Goal: Information Seeking & Learning: Learn about a topic

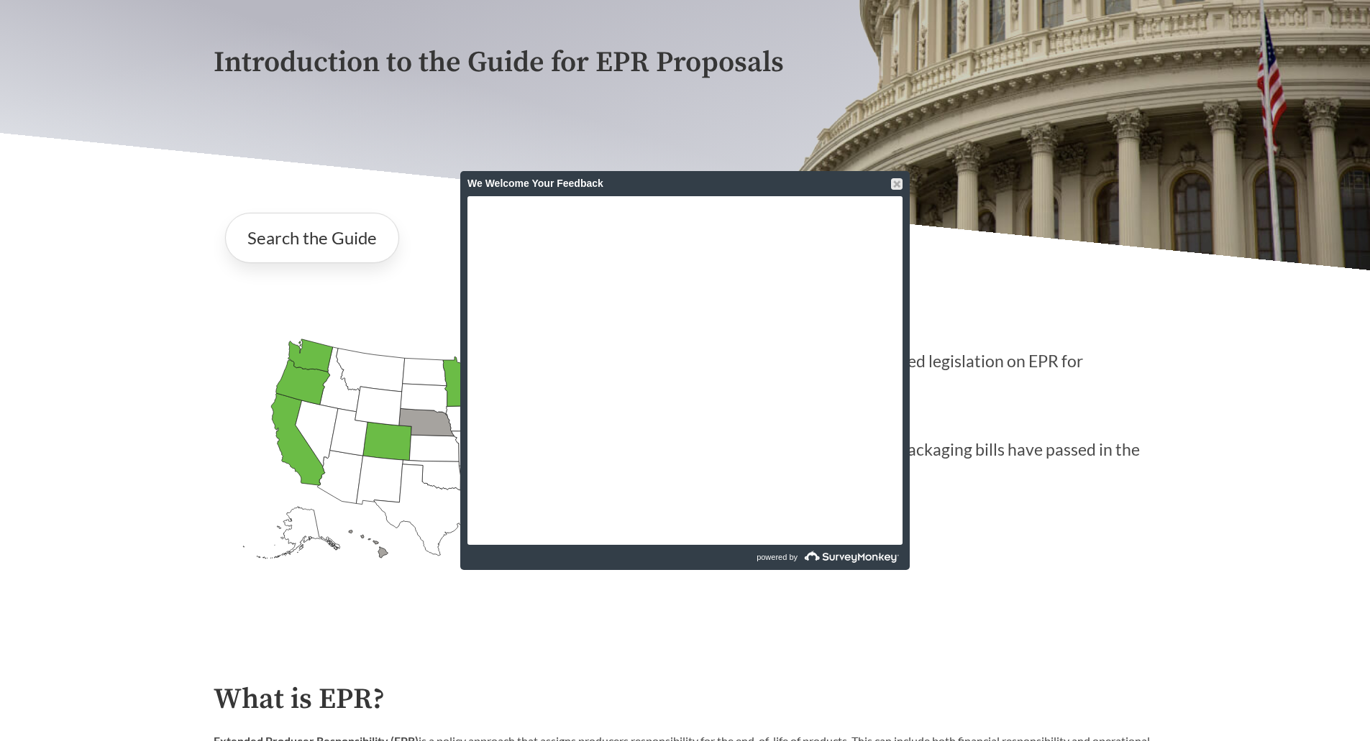
scroll to position [108, 0]
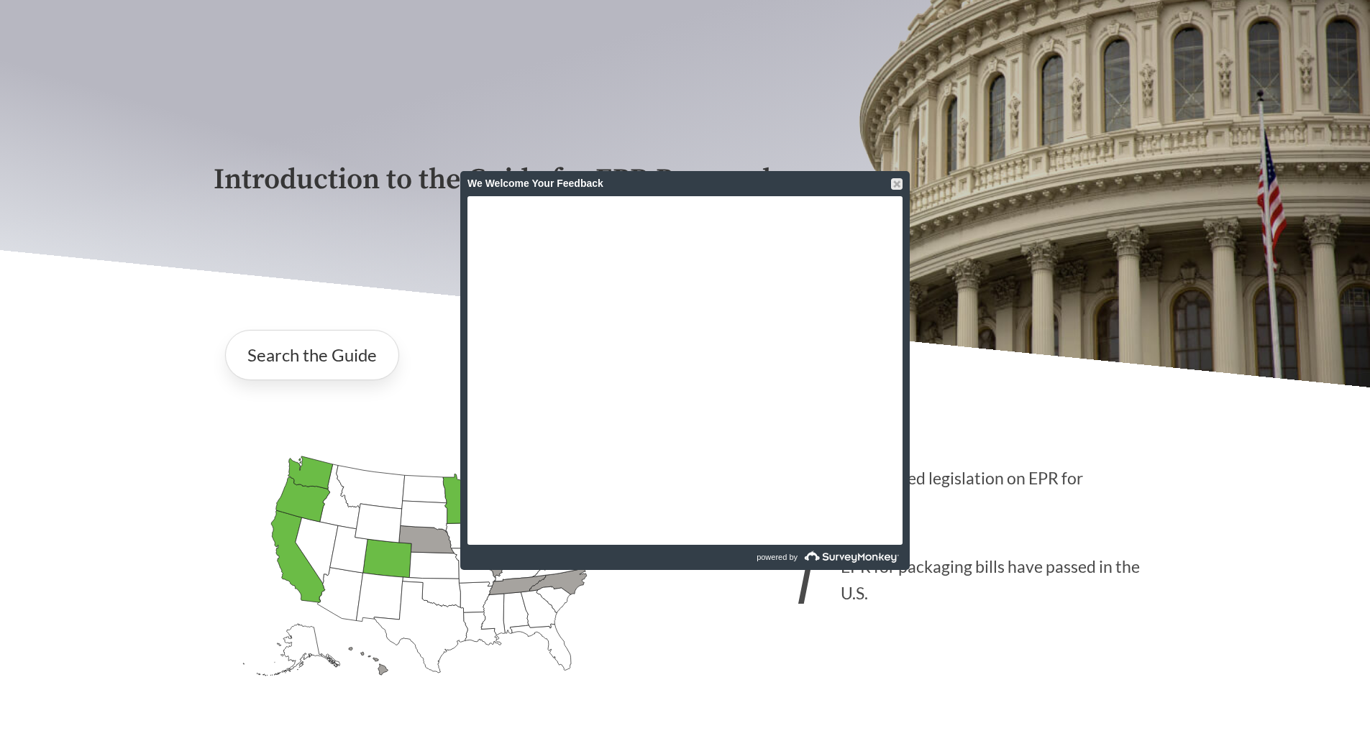
click at [896, 182] on div at bounding box center [897, 184] width 12 height 12
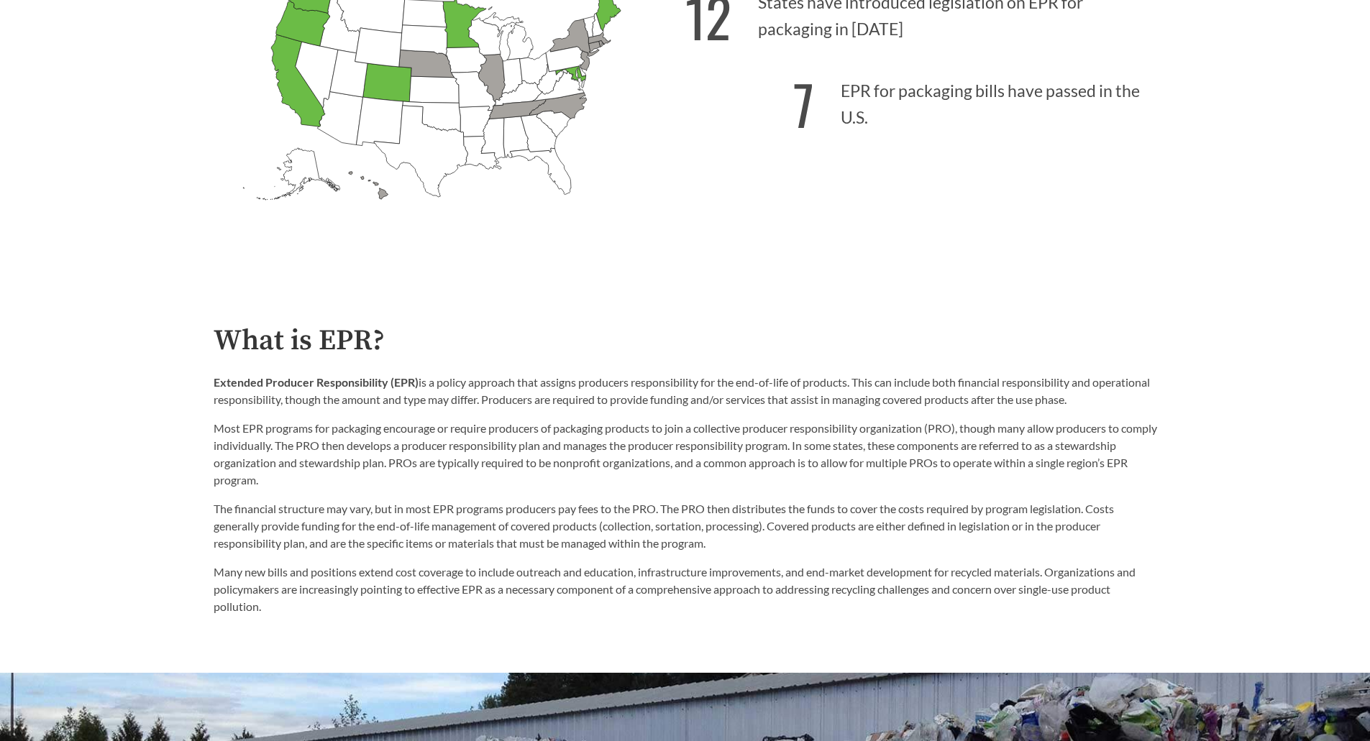
scroll to position [0, 0]
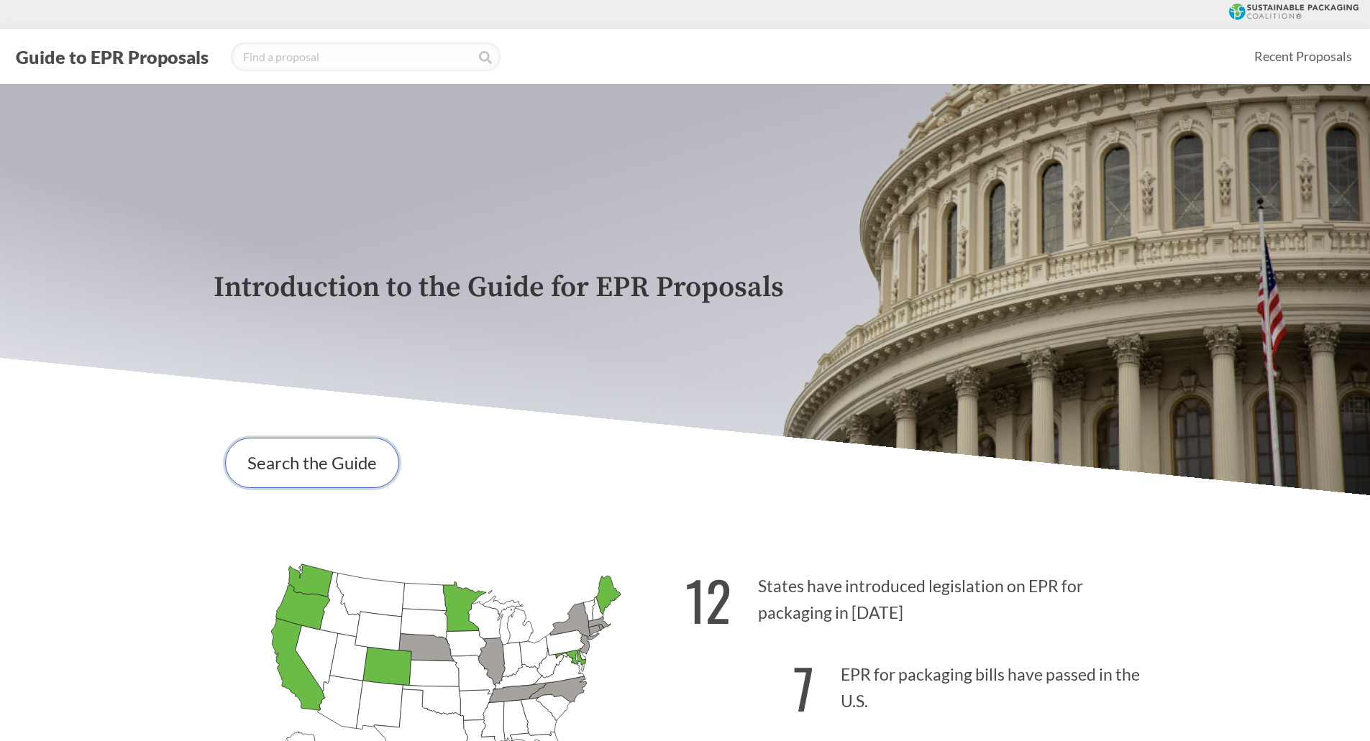
click at [291, 462] on link "Search the Guide" at bounding box center [312, 463] width 174 height 50
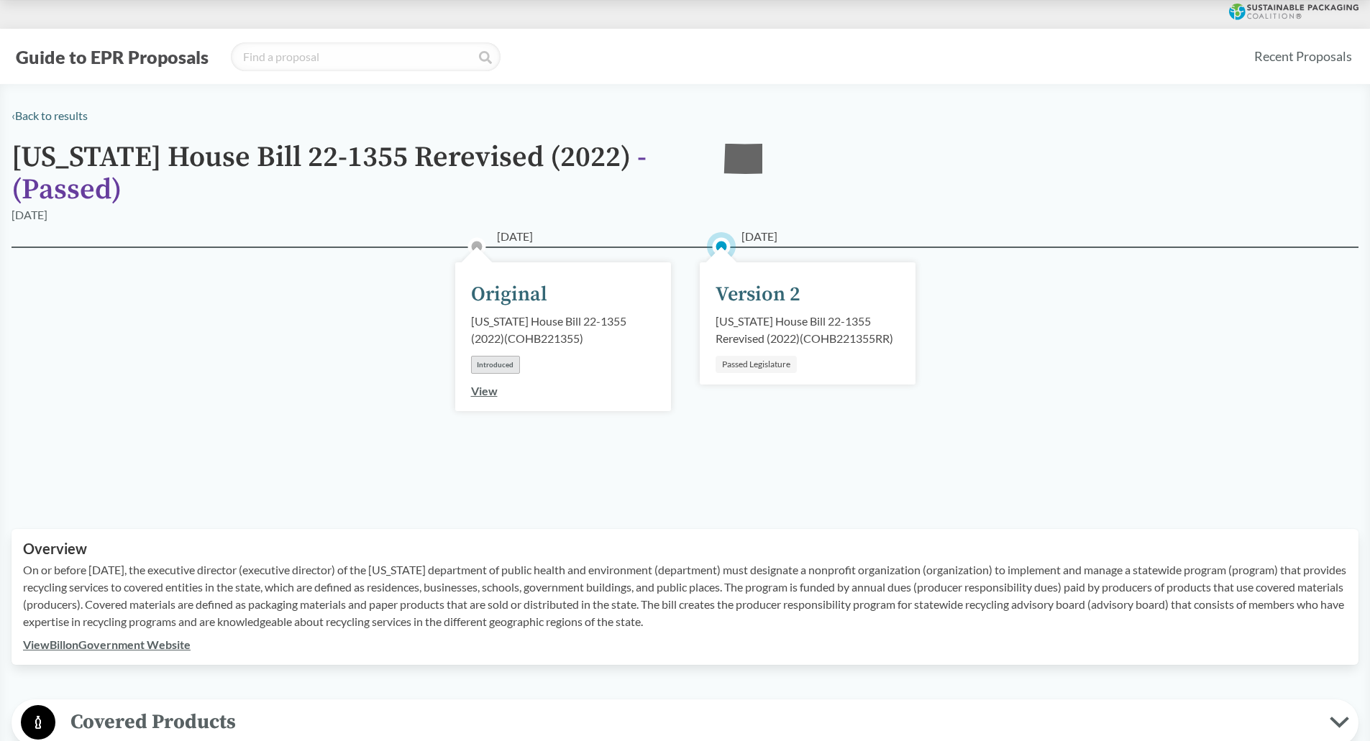
click at [757, 365] on div "Passed Legislature" at bounding box center [755, 364] width 81 height 17
click at [733, 311] on div "[DATE] Version 2 [US_STATE] House Bill 22-1355 Rerevised (2022) ( COHB221355RR …" at bounding box center [808, 323] width 216 height 122
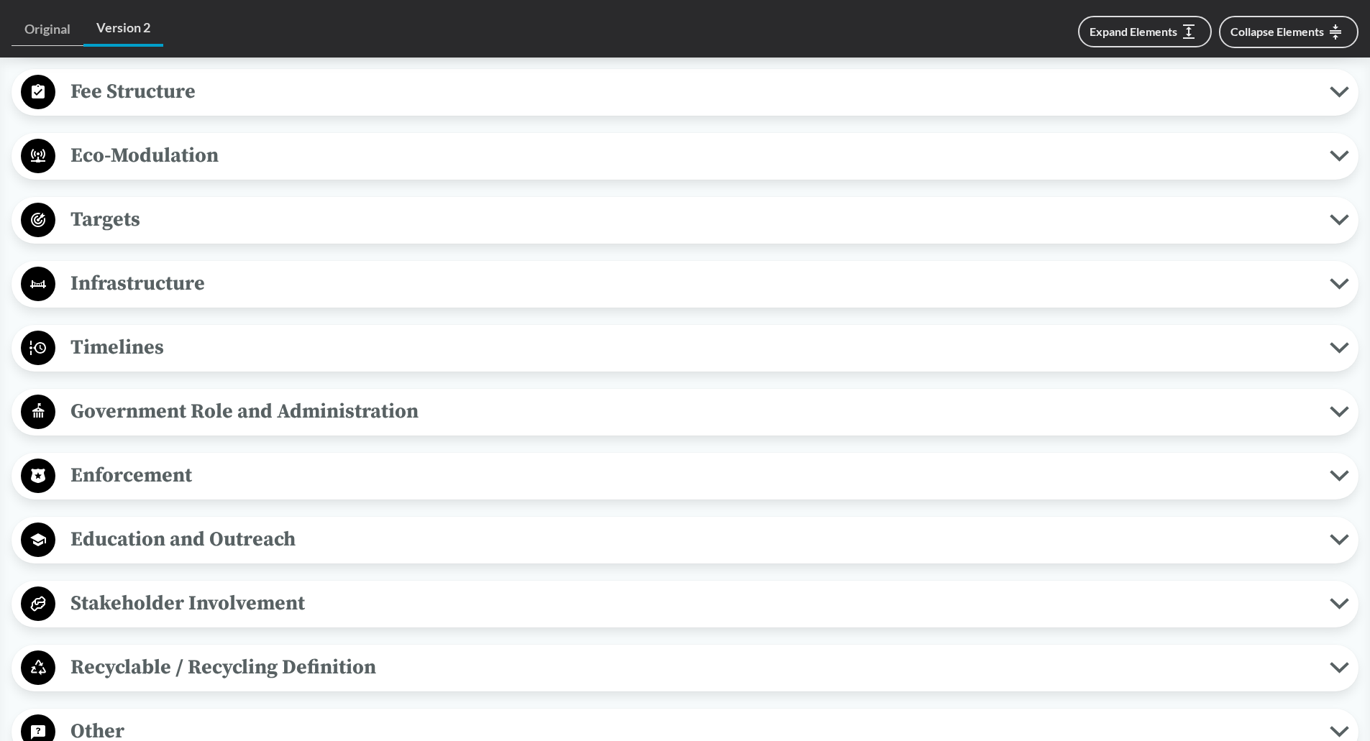
scroll to position [1079, 0]
click at [413, 470] on span "Enforcement" at bounding box center [692, 475] width 1274 height 32
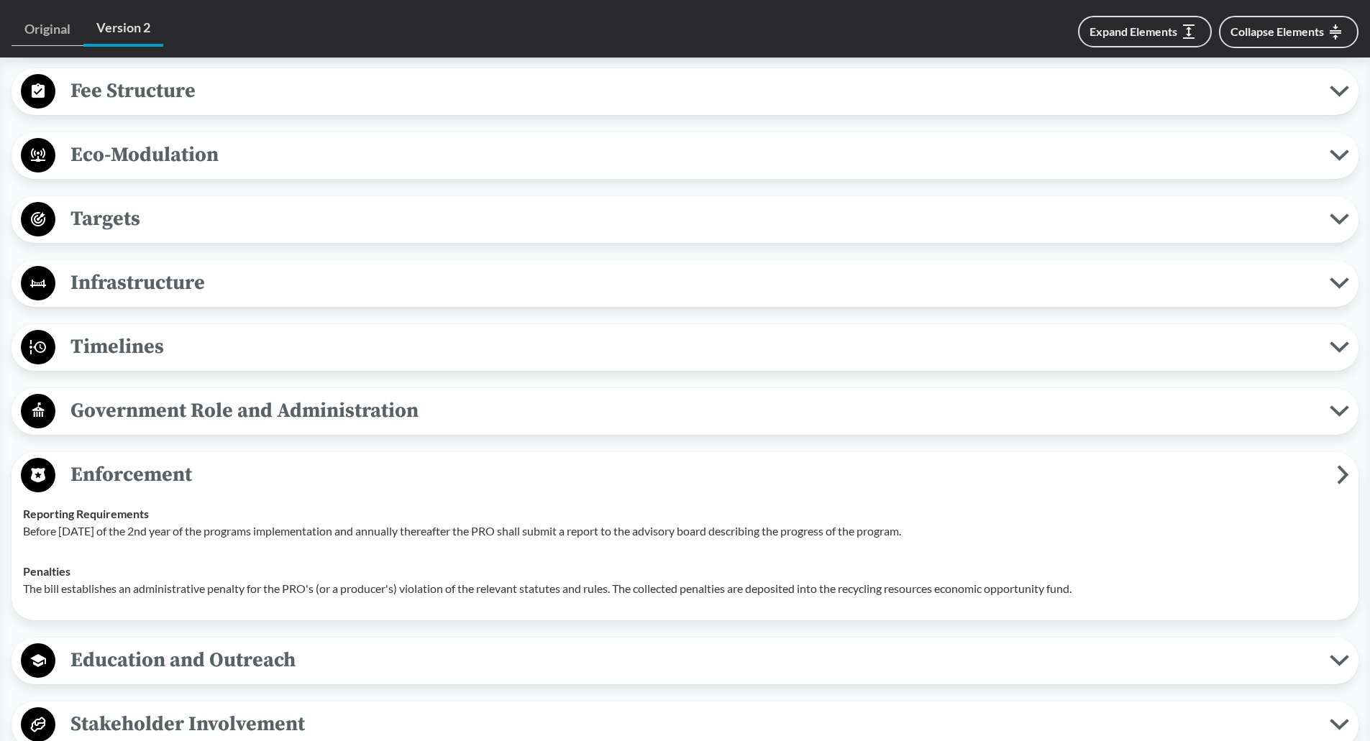
click at [413, 470] on span "Enforcement" at bounding box center [695, 475] width 1281 height 32
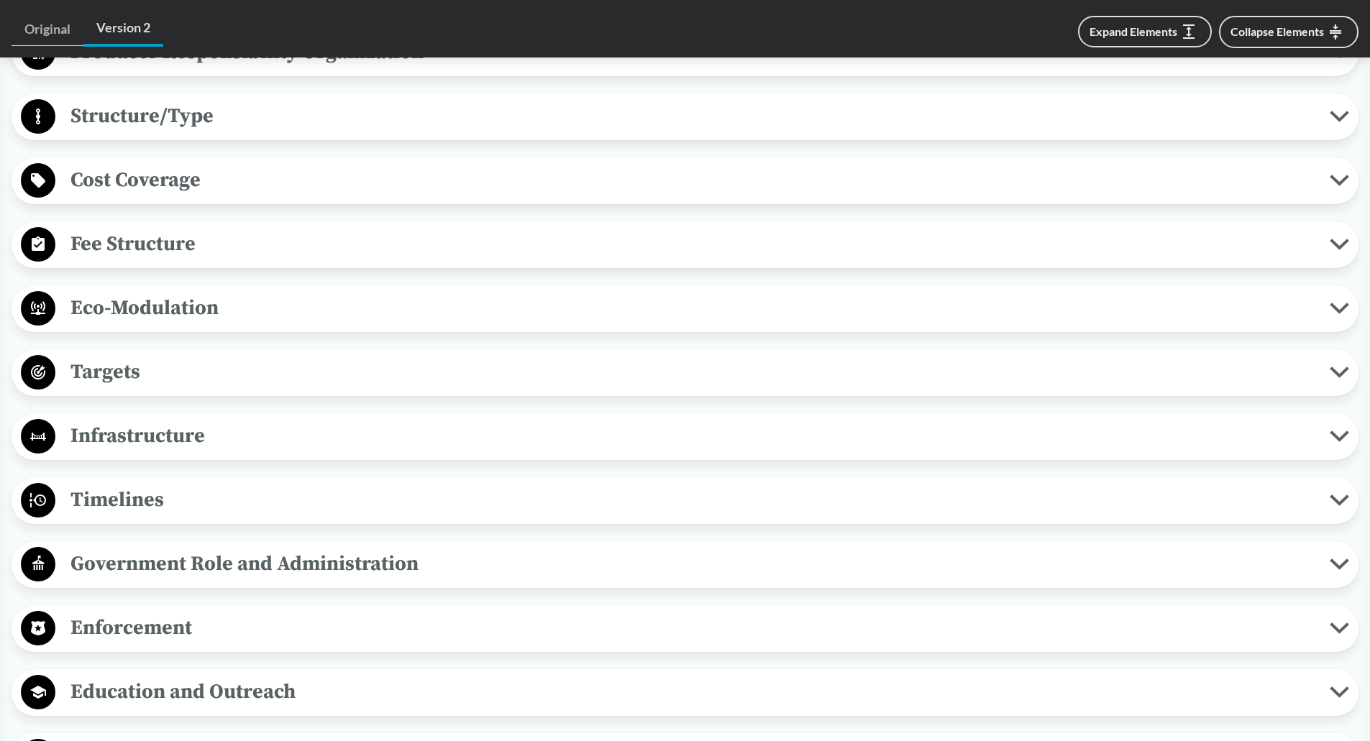
scroll to position [925, 0]
click at [378, 244] on span "Fee Structure" at bounding box center [692, 245] width 1274 height 32
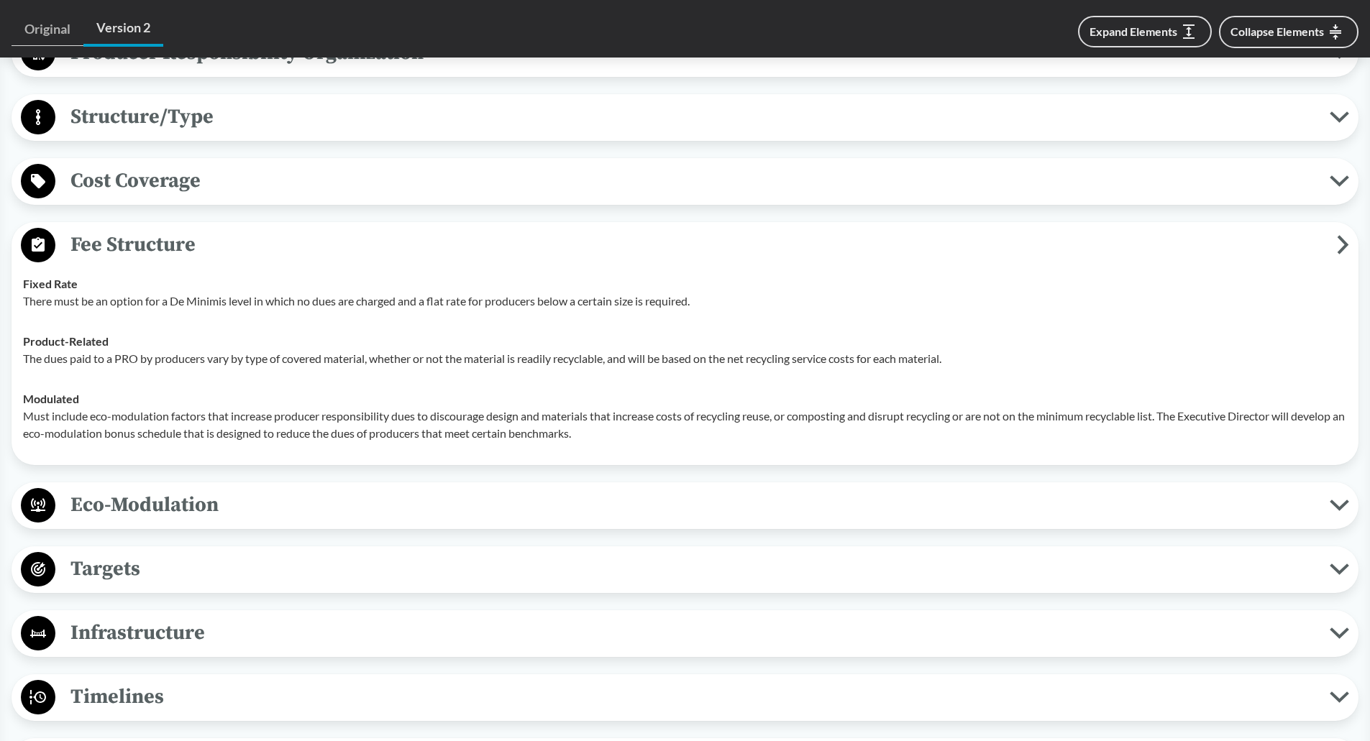
click at [373, 227] on button "Fee Structure" at bounding box center [685, 245] width 1337 height 37
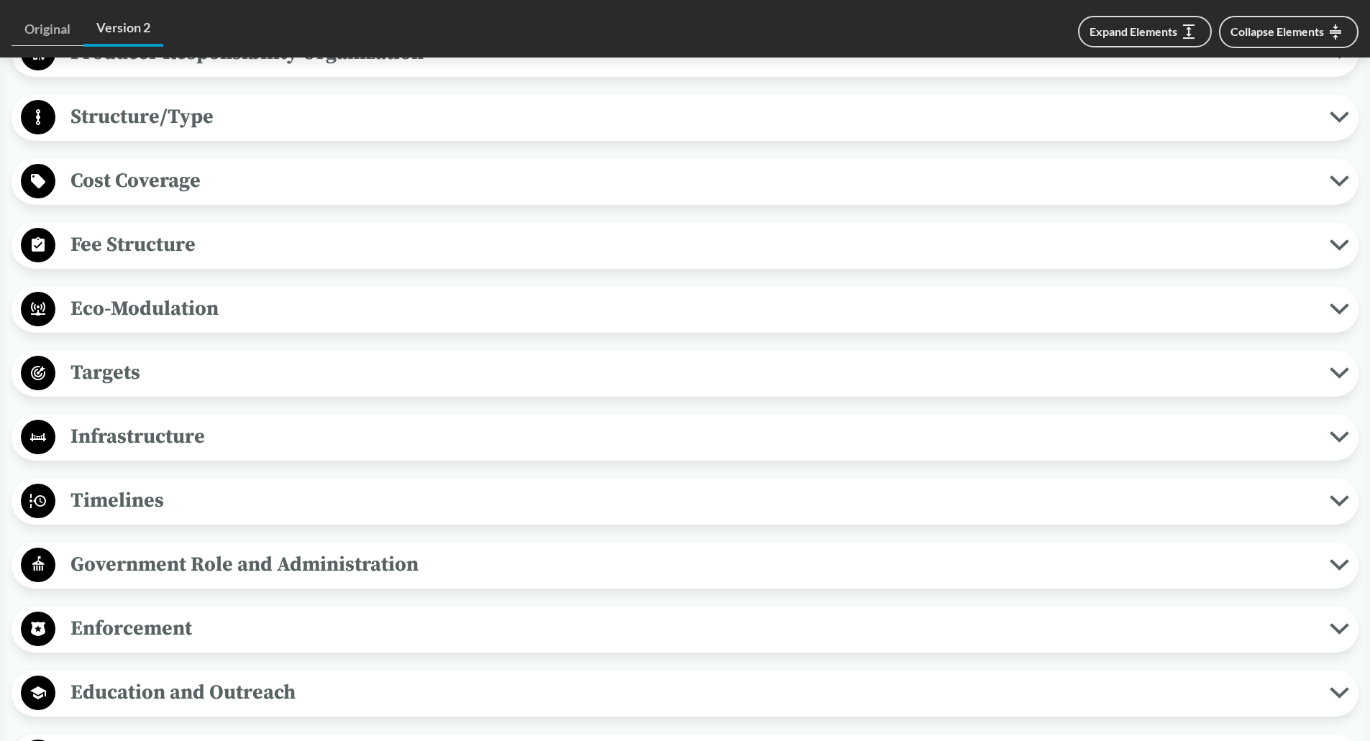
click at [357, 178] on span "Cost Coverage" at bounding box center [692, 181] width 1274 height 32
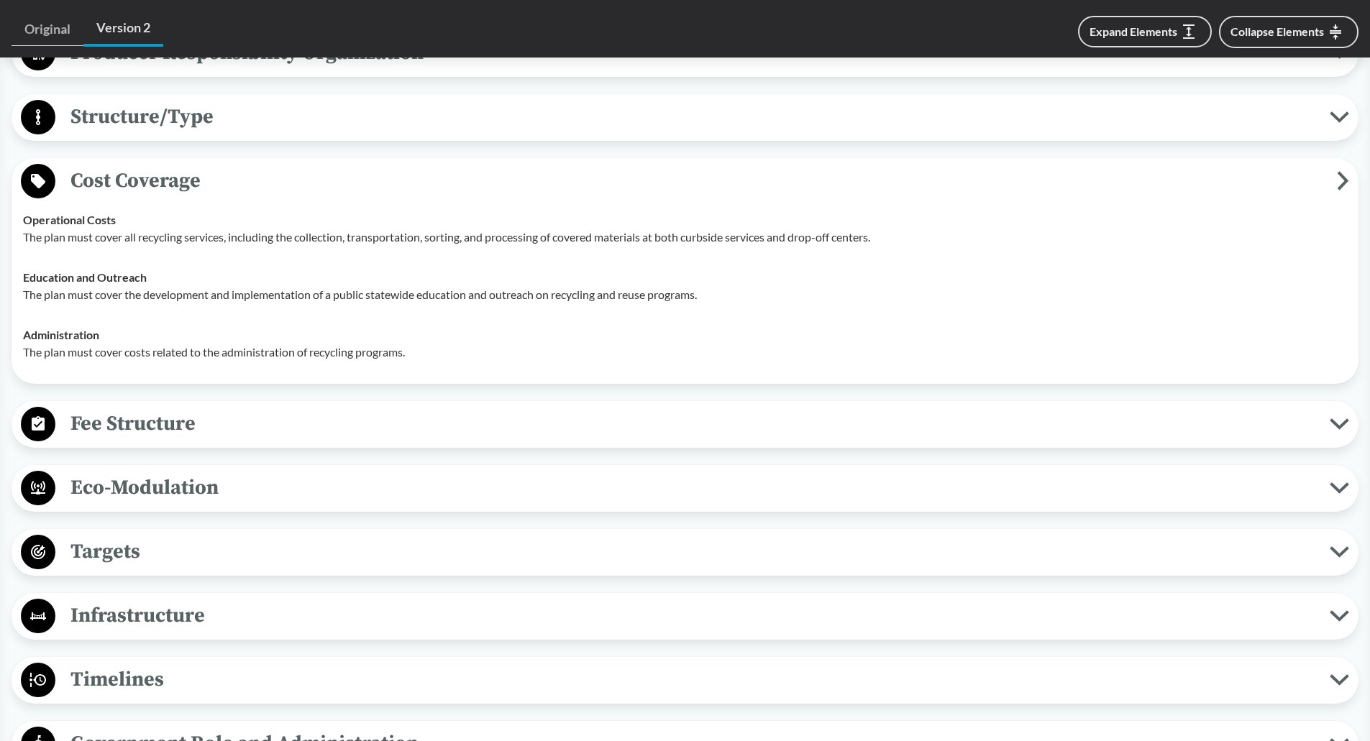
click at [357, 179] on span "Cost Coverage" at bounding box center [695, 181] width 1281 height 32
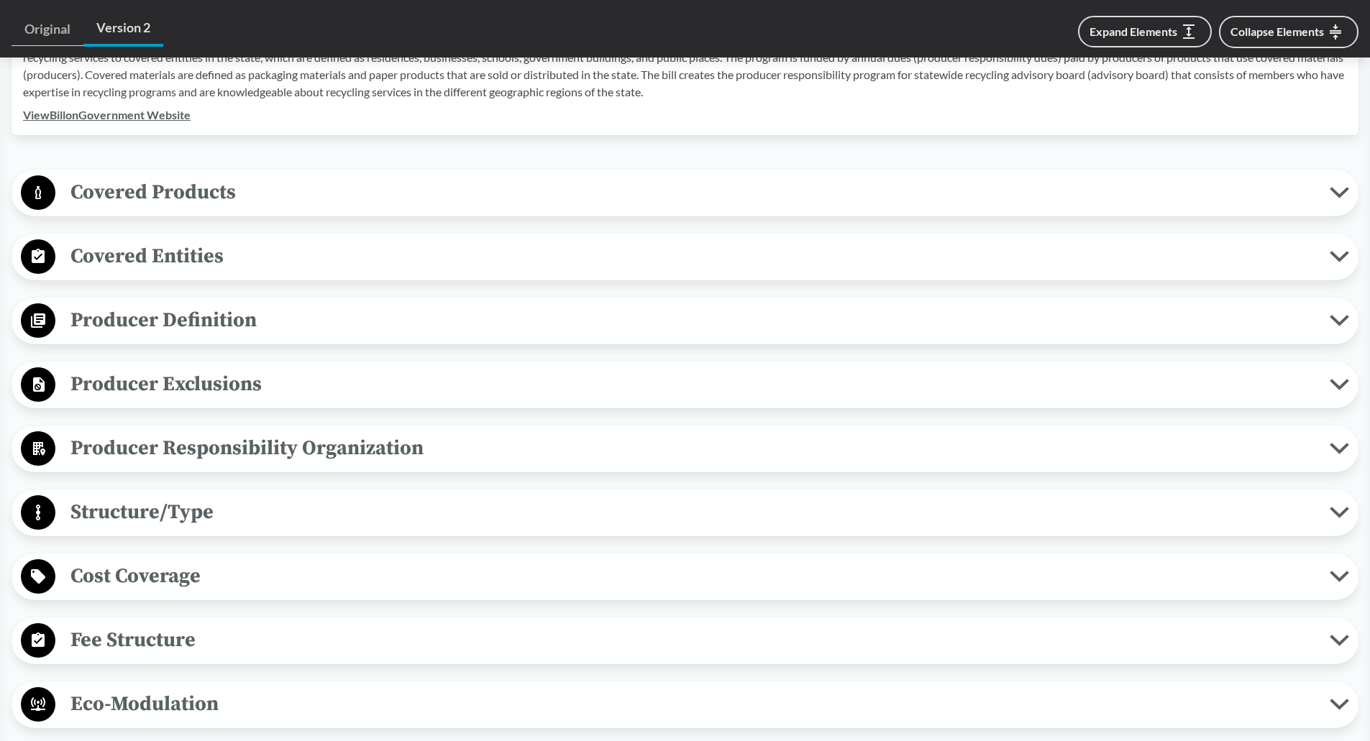
scroll to position [529, 0]
click at [293, 283] on div "Covered Products All Packaging Types Packaging means any material that is inten…" at bounding box center [685, 738] width 1347 height 1135
click at [293, 255] on span "Covered Entities" at bounding box center [692, 258] width 1274 height 32
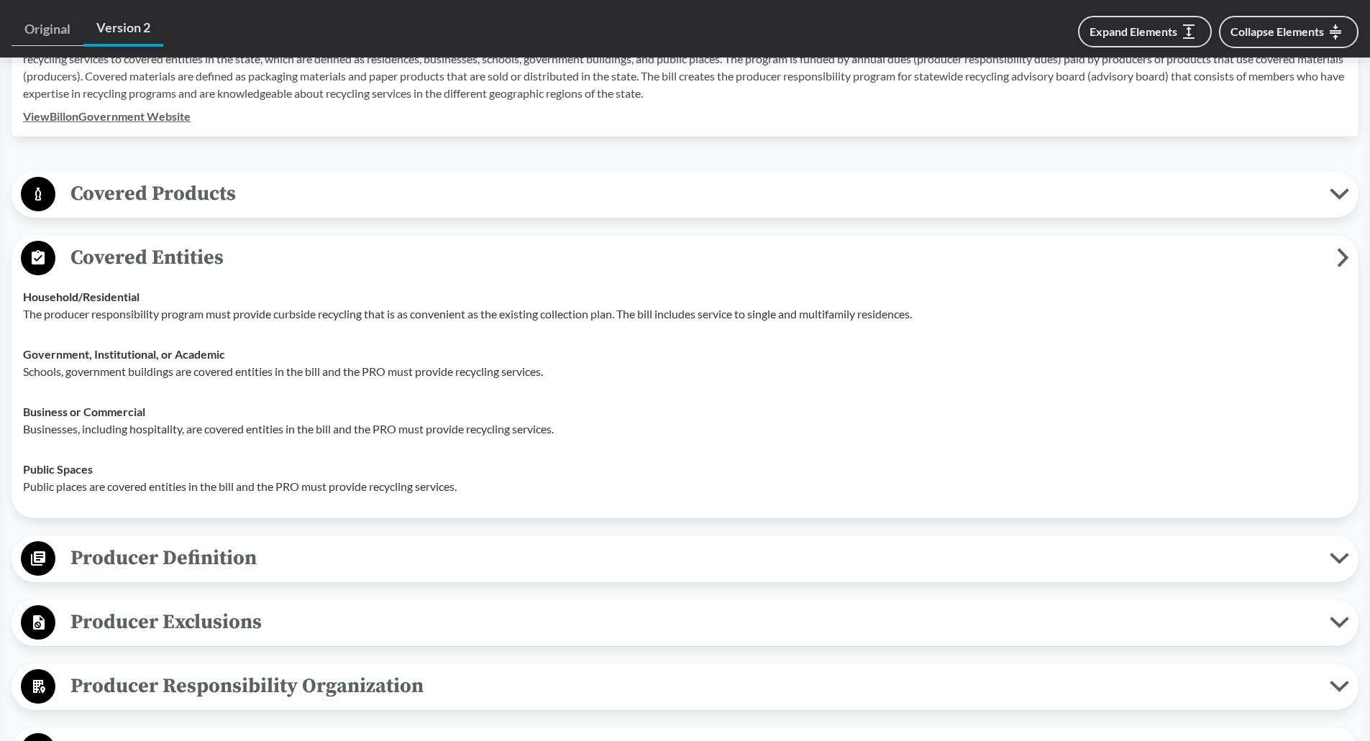
click at [293, 255] on span "Covered Entities" at bounding box center [695, 258] width 1281 height 32
